Goal: Go to known website: Go to known website

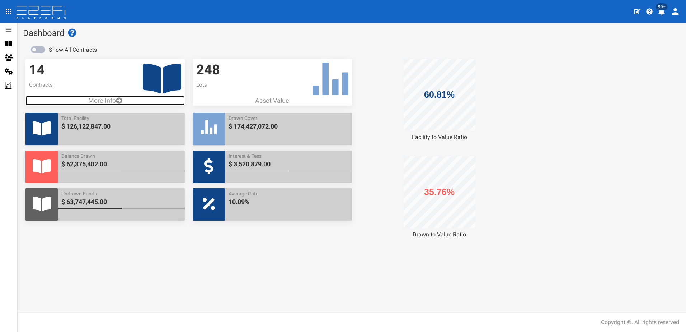
click at [99, 101] on p "More Info" at bounding box center [104, 100] width 159 height 9
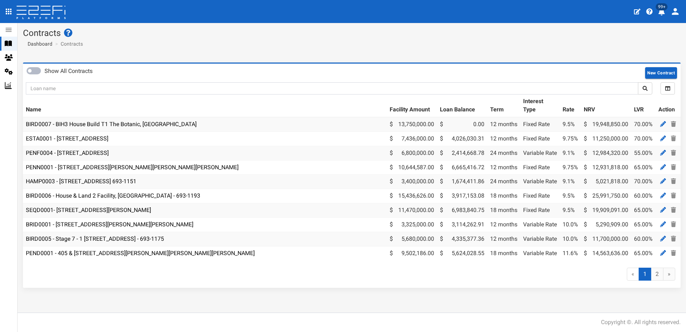
click at [8, 14] on icon "open drawer" at bounding box center [9, 12] width 6 height 6
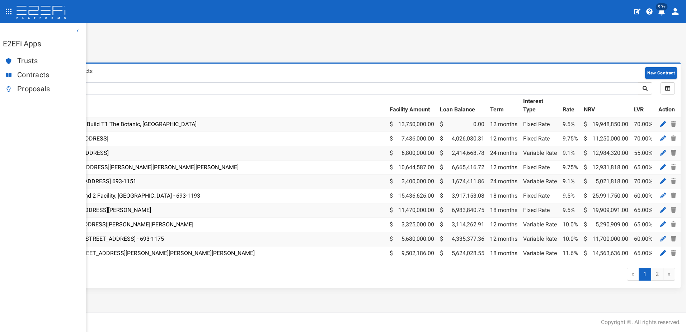
click at [33, 90] on span "Proposals" at bounding box center [48, 89] width 63 height 8
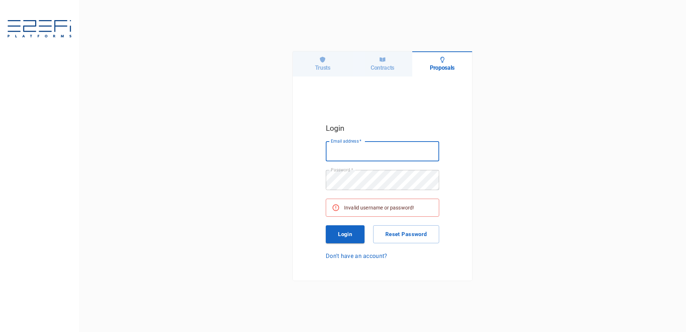
click at [353, 151] on input "Email address   *" at bounding box center [382, 151] width 113 height 20
type input "[PERSON_NAME][EMAIL_ADDRESS][DOMAIN_NAME]"
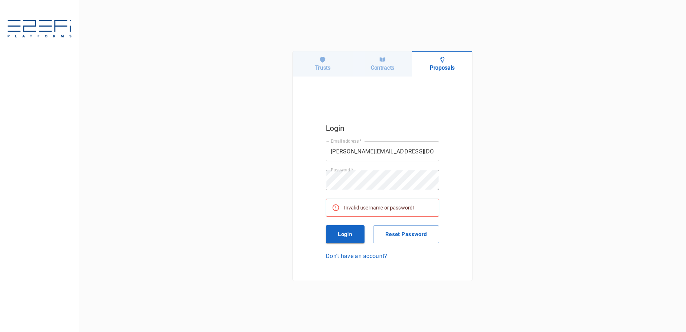
click at [344, 231] on button "Login" at bounding box center [345, 234] width 39 height 18
